Goal: Task Accomplishment & Management: Manage account settings

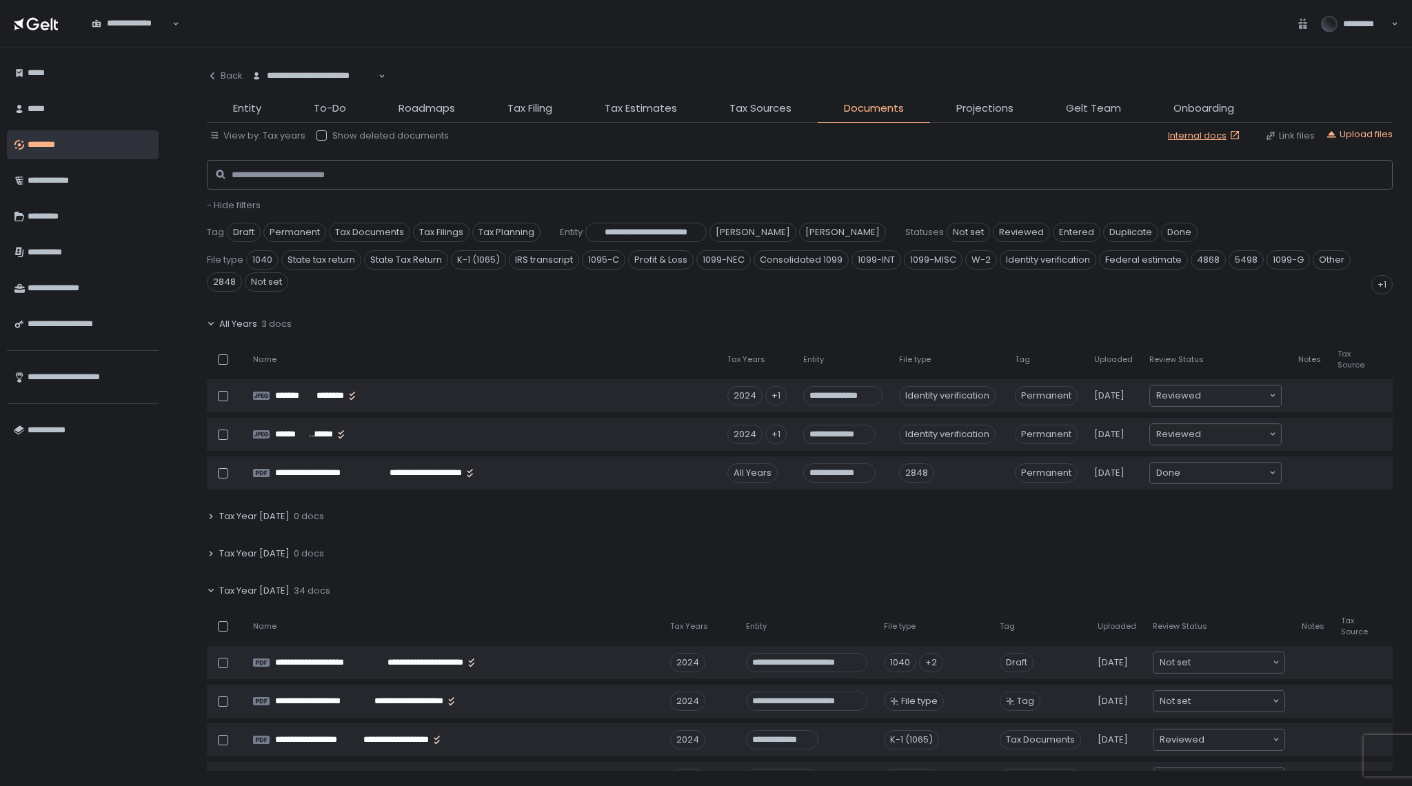
click at [212, 588] on icon at bounding box center [211, 591] width 8 height 8
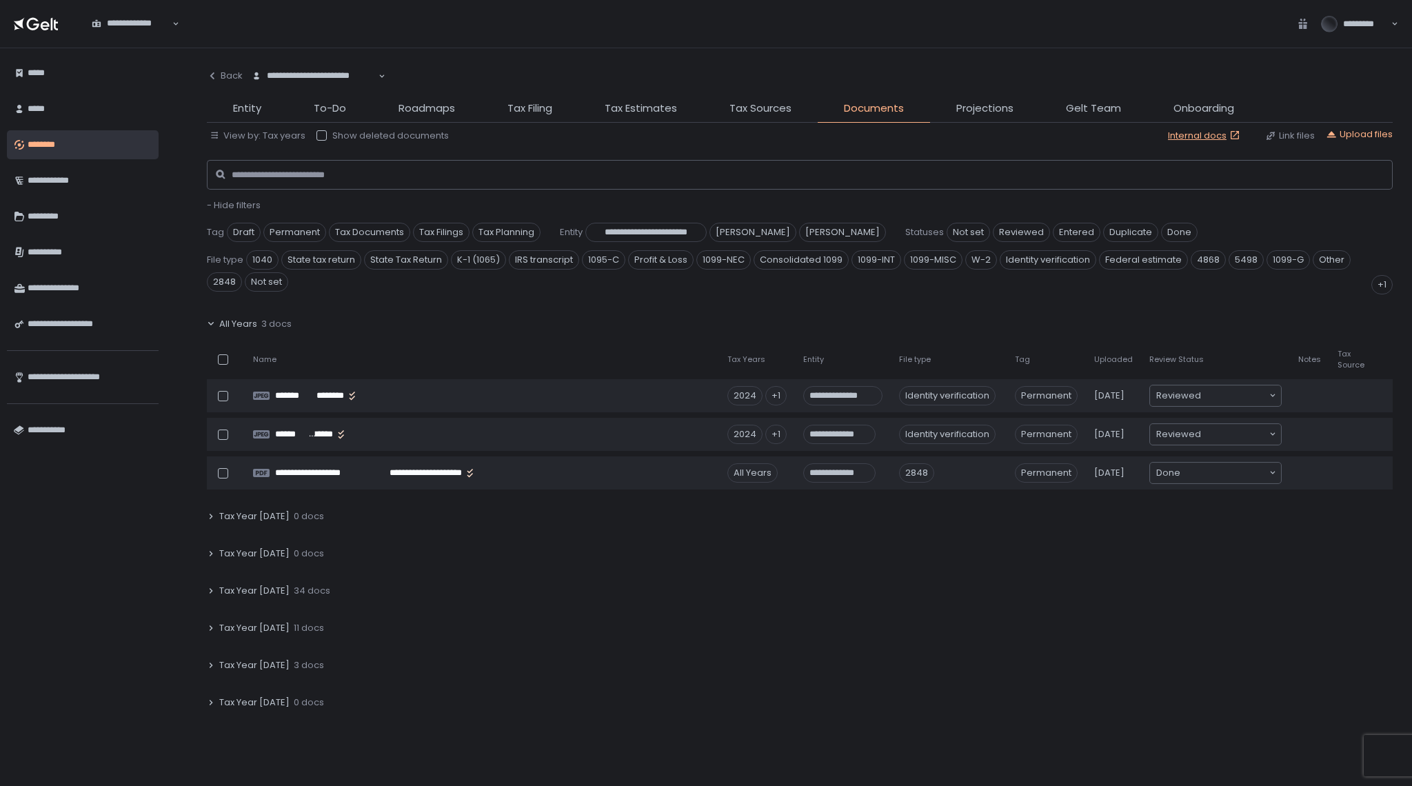
click at [240, 626] on span "Tax Year [DATE]" at bounding box center [254, 628] width 70 height 12
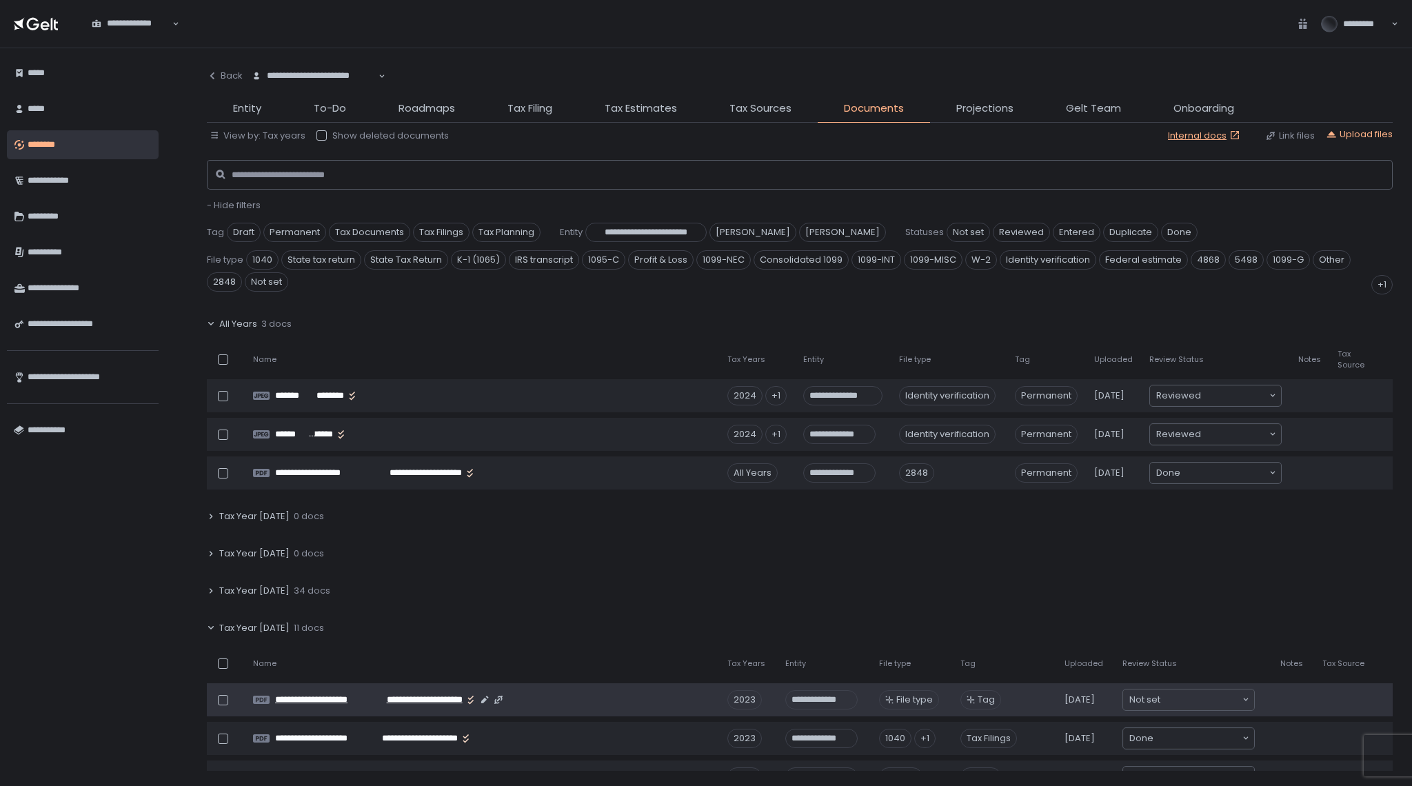
click at [370, 698] on span "**********" at bounding box center [416, 700] width 93 height 12
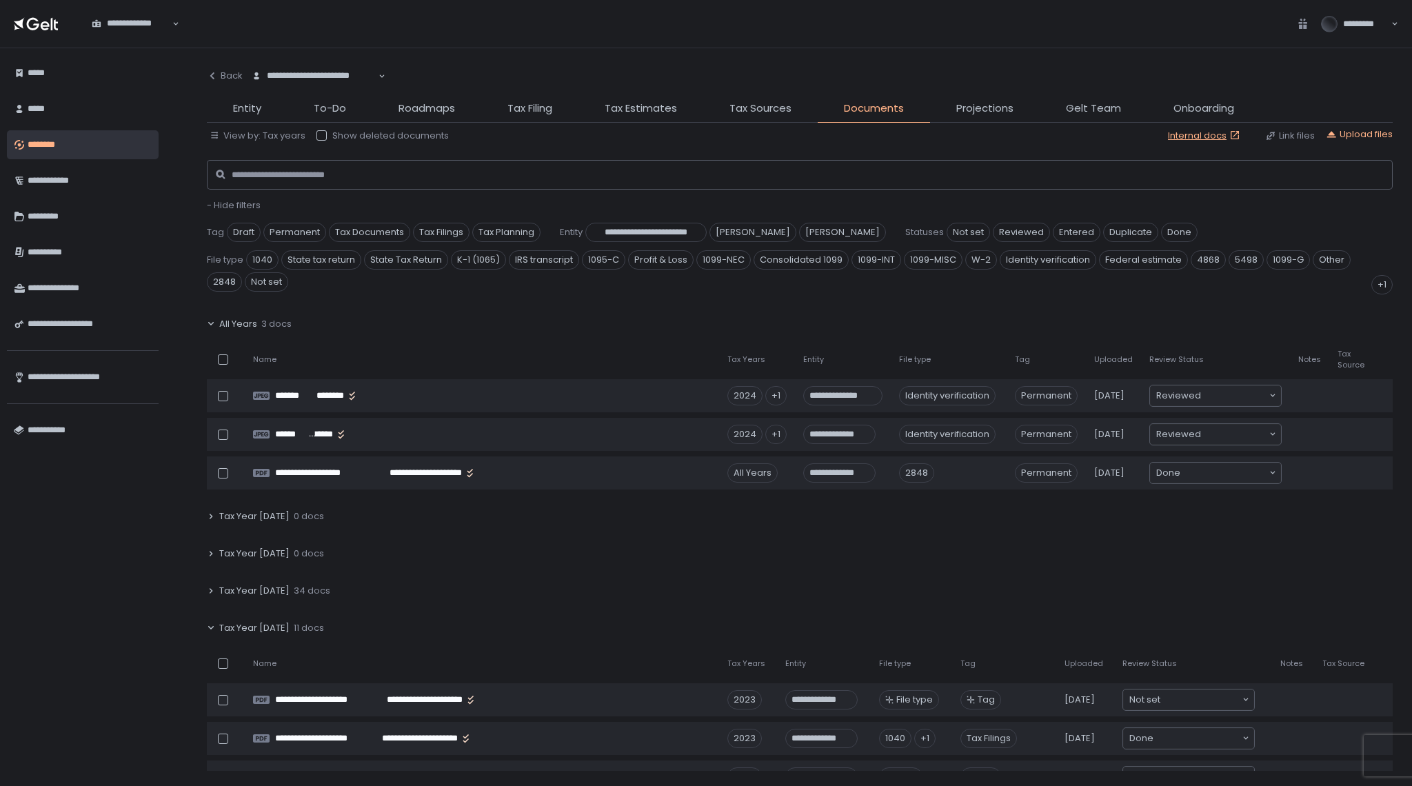
click at [210, 591] on icon at bounding box center [211, 591] width 8 height 8
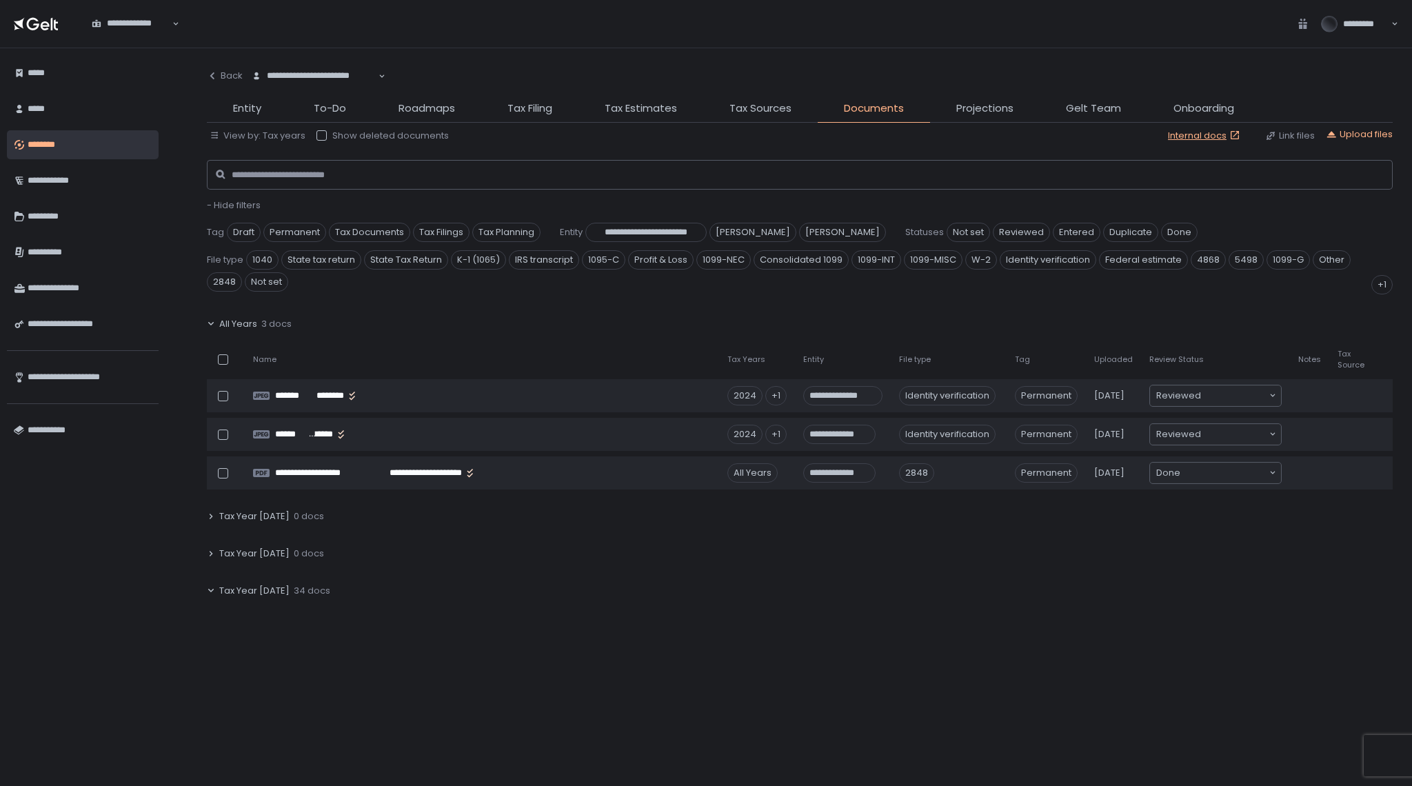
click at [210, 595] on div "Tax Year [DATE] 34 docs" at bounding box center [800, 591] width 1186 height 32
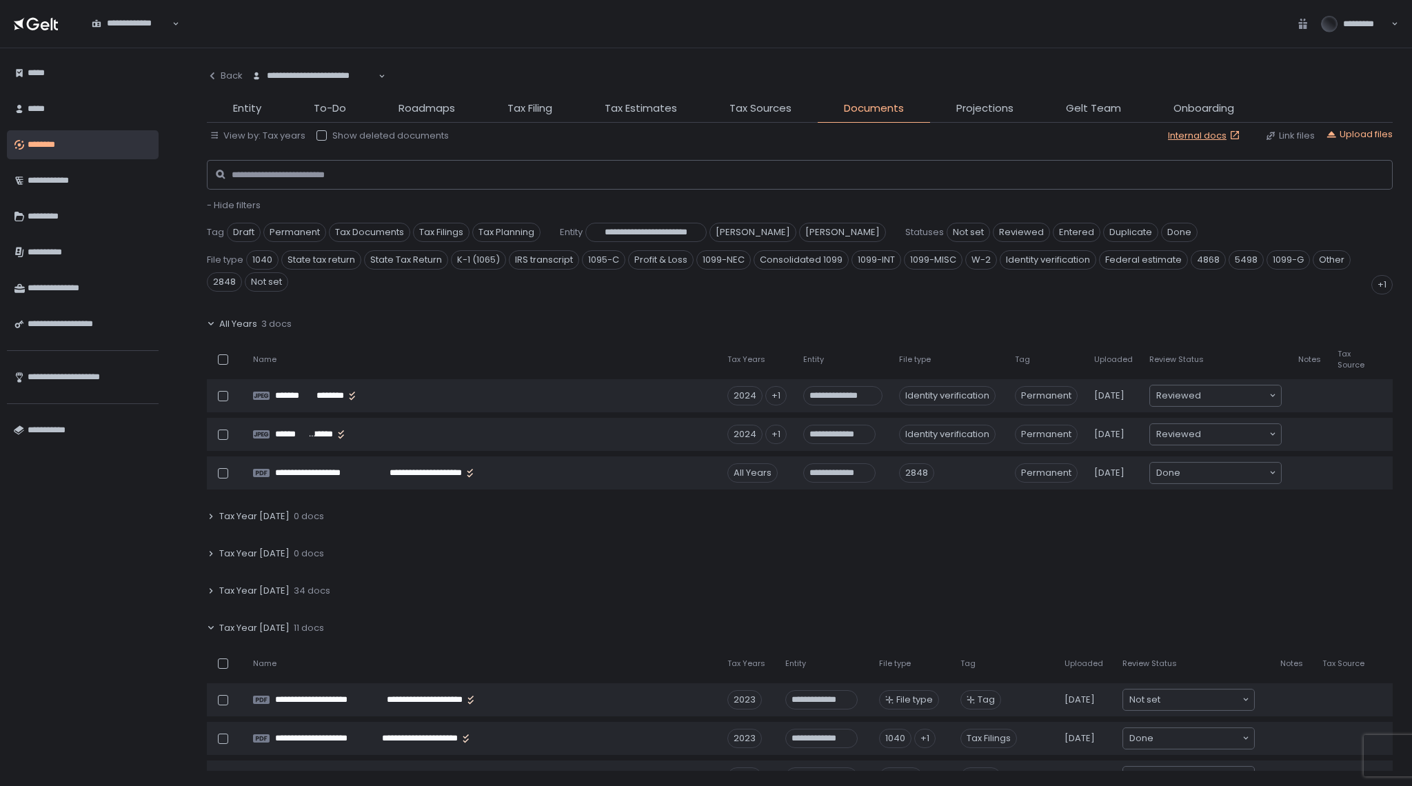
drag, startPoint x: 1392, startPoint y: 366, endPoint x: 1392, endPoint y: 397, distance: 31.7
click at [1392, 397] on div "**********" at bounding box center [800, 539] width 1186 height 463
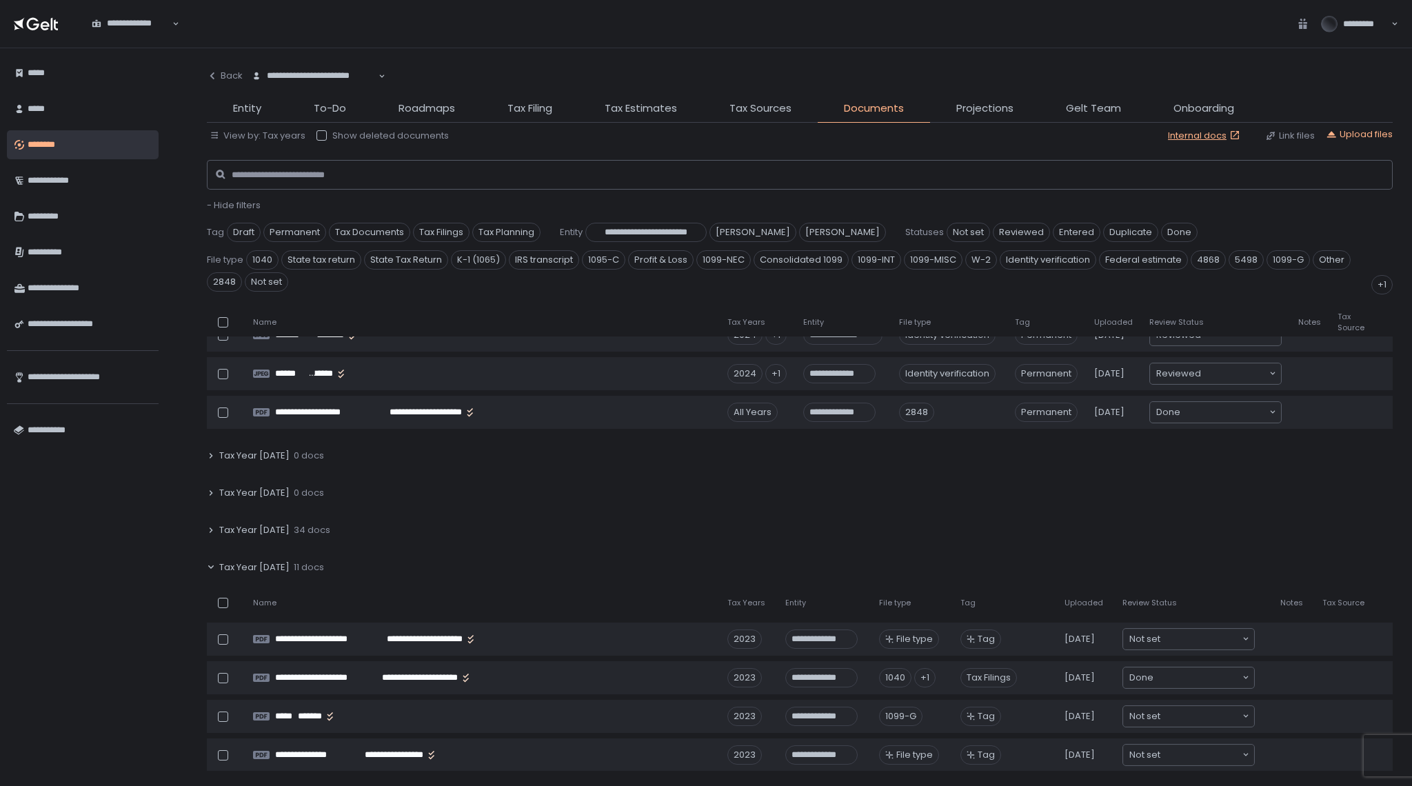
scroll to position [74, 0]
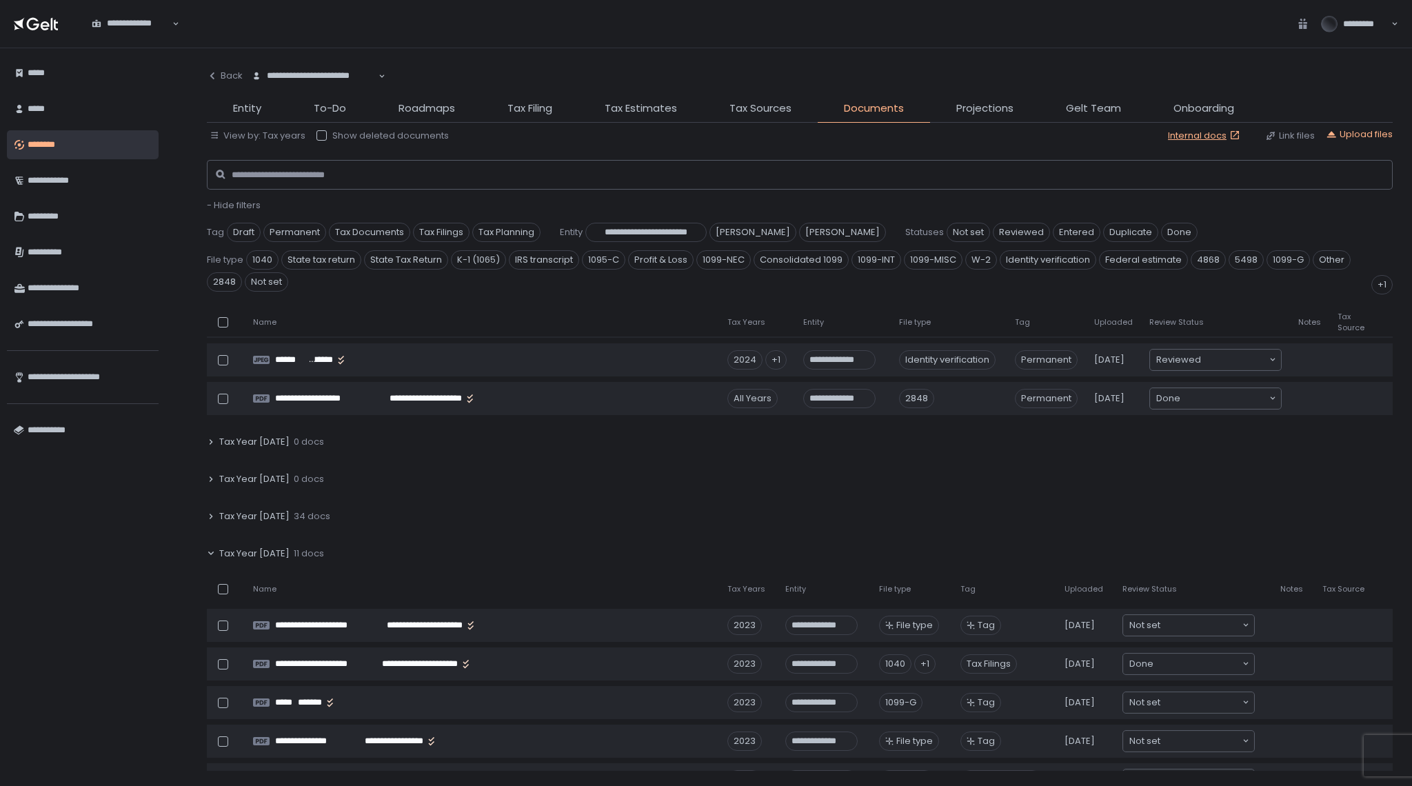
click at [210, 552] on icon at bounding box center [211, 554] width 8 height 8
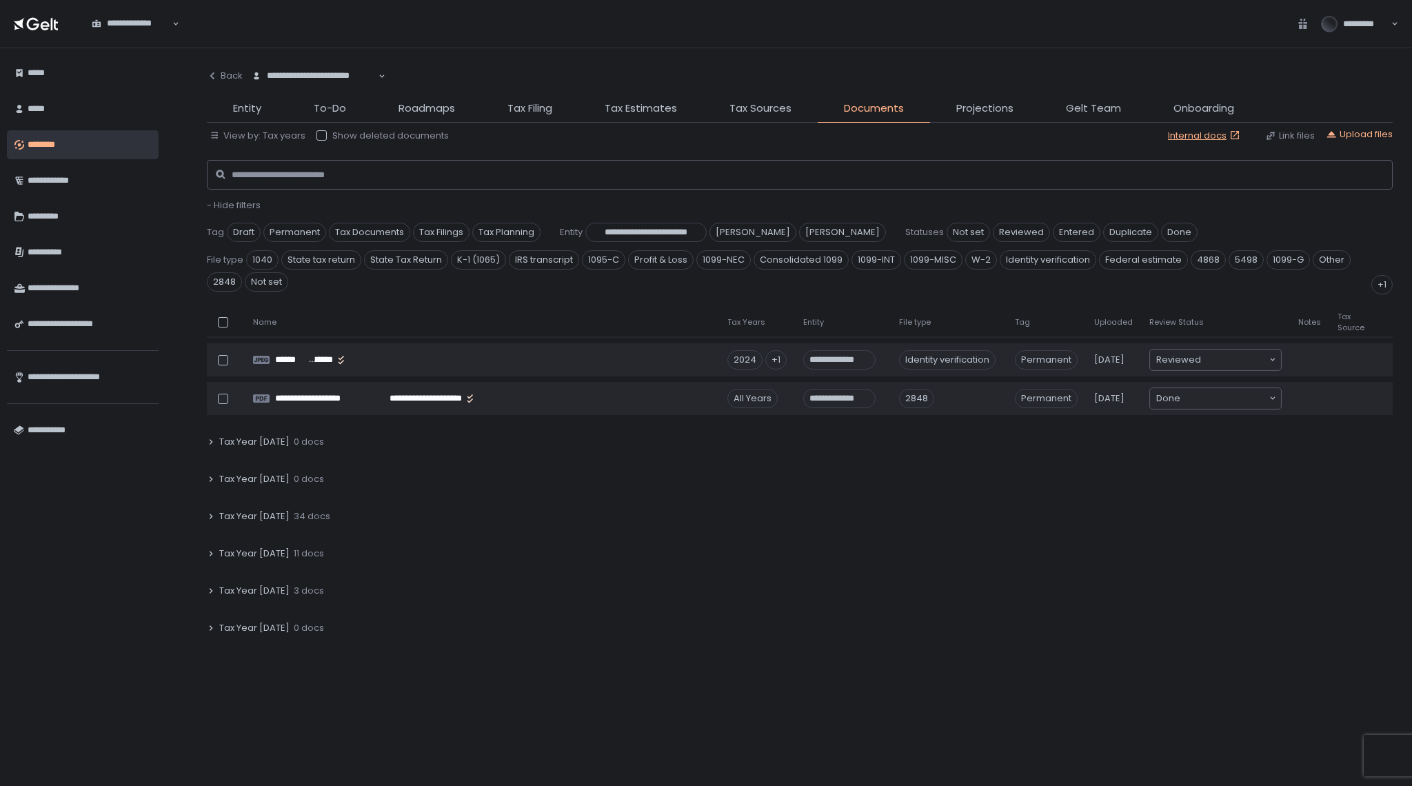
click at [210, 517] on icon at bounding box center [211, 516] width 3 height 5
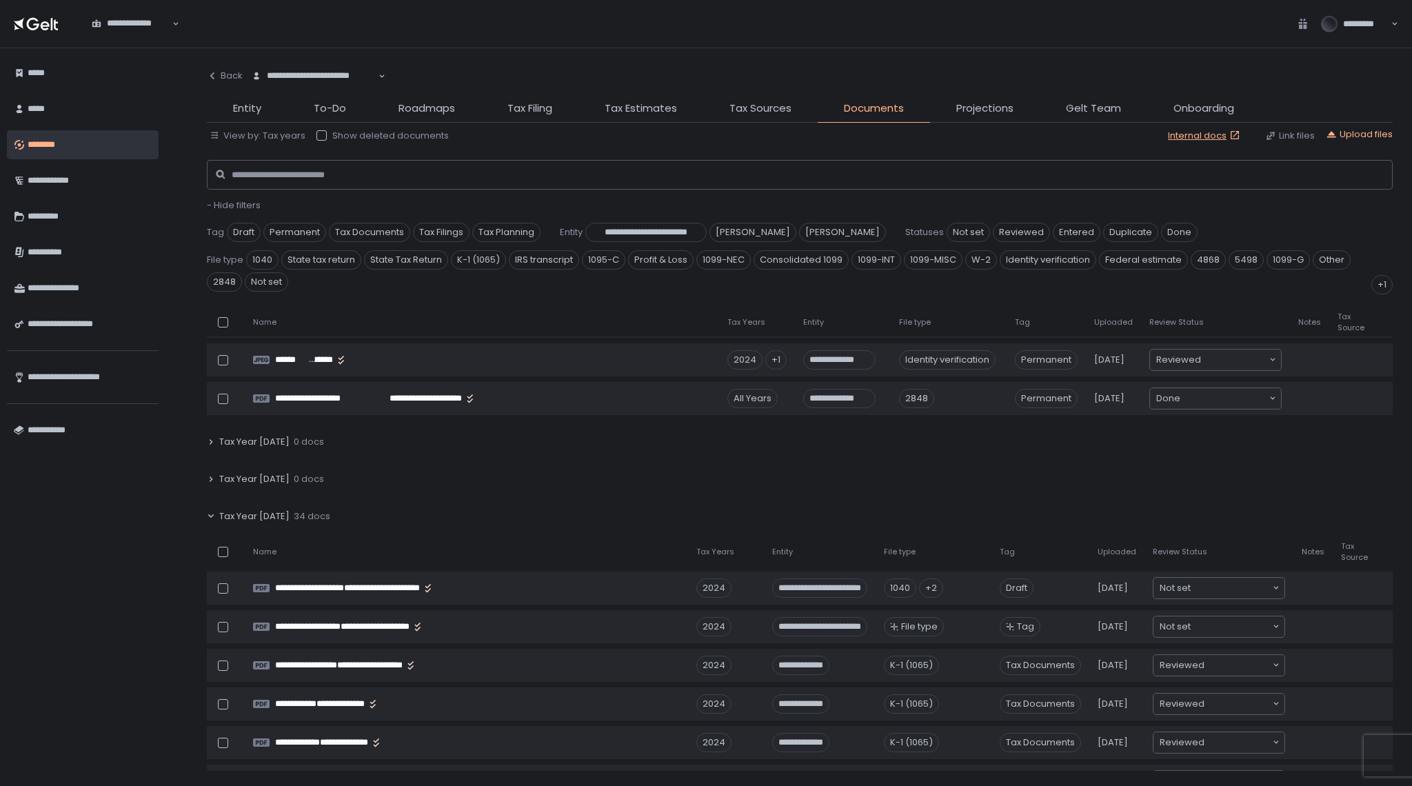
click at [210, 517] on icon at bounding box center [211, 516] width 8 height 8
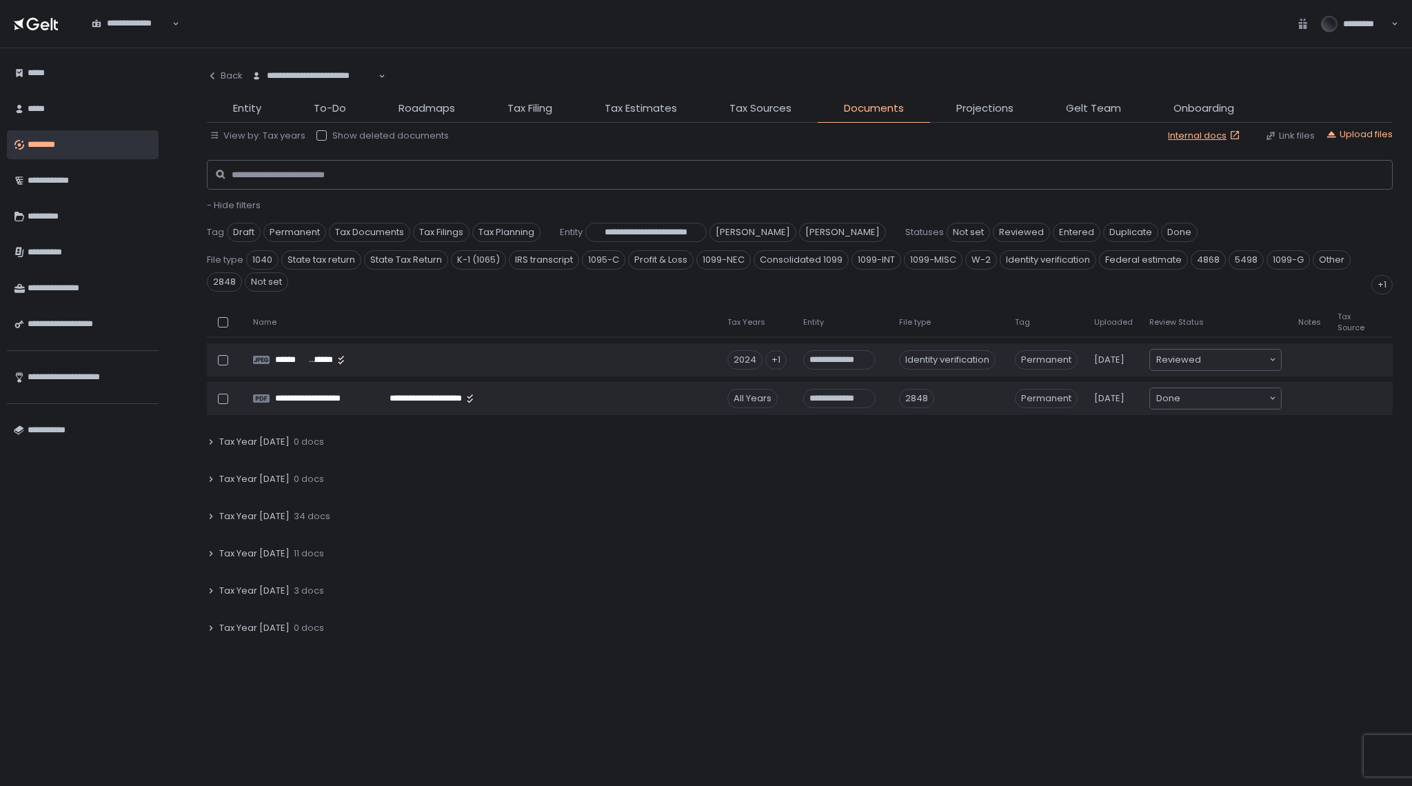
click at [210, 517] on icon at bounding box center [211, 516] width 3 height 5
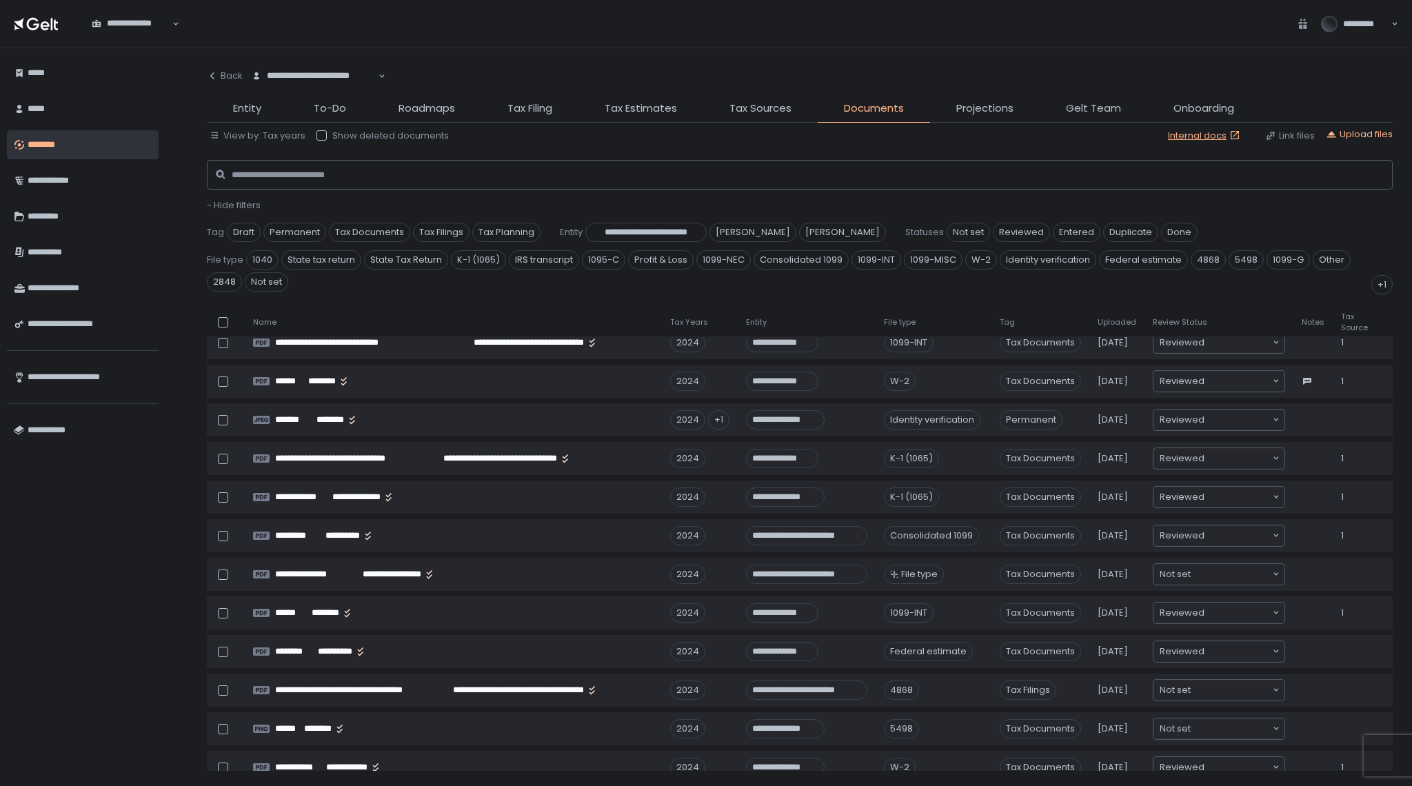
scroll to position [903, 0]
